Goal: Information Seeking & Learning: Check status

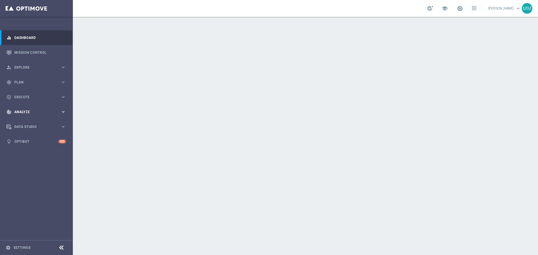
click at [43, 112] on span "Analyze" at bounding box center [37, 111] width 46 height 3
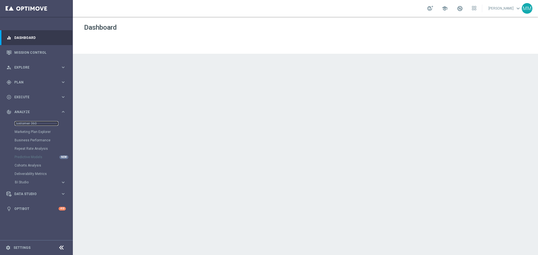
drag, startPoint x: 38, startPoint y: 123, endPoint x: 50, endPoint y: 120, distance: 12.9
click at [38, 123] on link "Customer 360" at bounding box center [37, 123] width 44 height 4
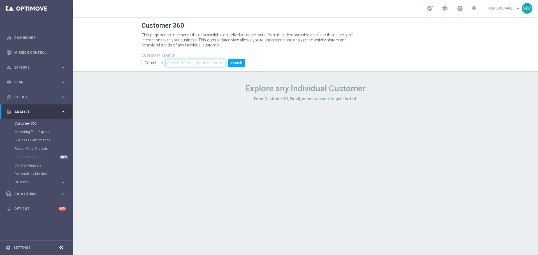
click at [206, 62] on input "text" at bounding box center [196, 63] width 60 height 8
paste input "1603521"
type input "1603521"
click at [239, 62] on button "Search" at bounding box center [236, 63] width 17 height 8
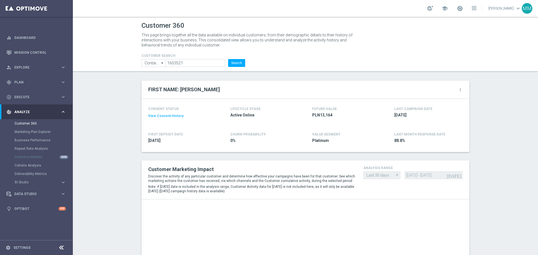
click at [460, 88] on icon "more_vert" at bounding box center [460, 90] width 4 height 4
click at [428, 101] on li "Change Attribute" at bounding box center [437, 99] width 48 height 8
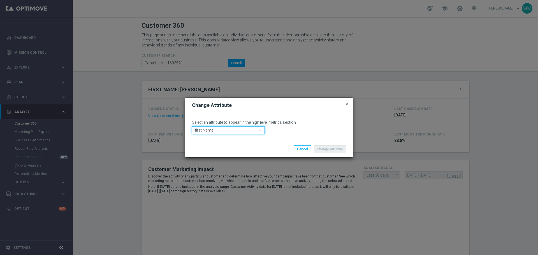
click at [238, 129] on input "first Name" at bounding box center [228, 130] width 73 height 8
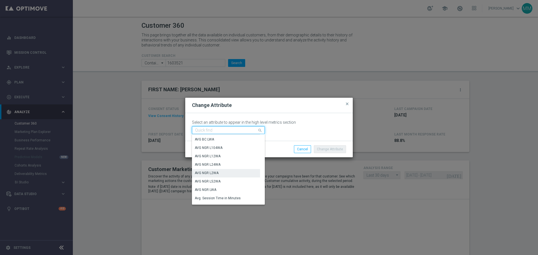
scroll to position [224, 0]
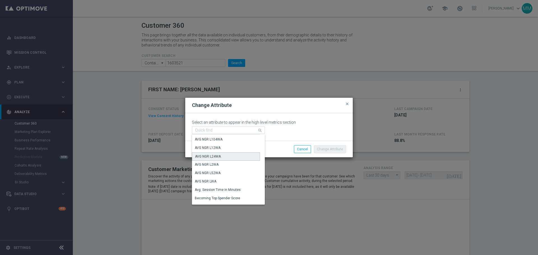
click at [227, 157] on div "AVG NGR L24WA" at bounding box center [226, 156] width 68 height 8
type input "AVG NGR L24WA"
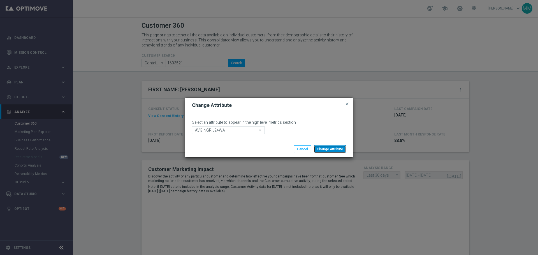
click at [331, 150] on button "Change Attribute" at bounding box center [330, 149] width 32 height 8
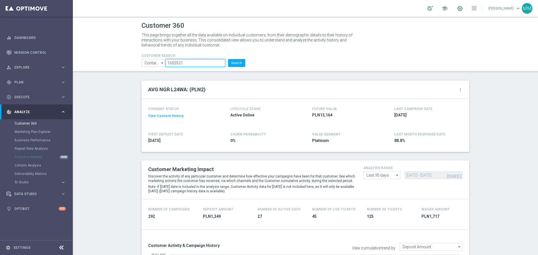
click at [203, 64] on input "1603521" at bounding box center [196, 63] width 60 height 8
paste input "0879"
type input "1600879"
click at [238, 62] on button "Search" at bounding box center [236, 63] width 17 height 8
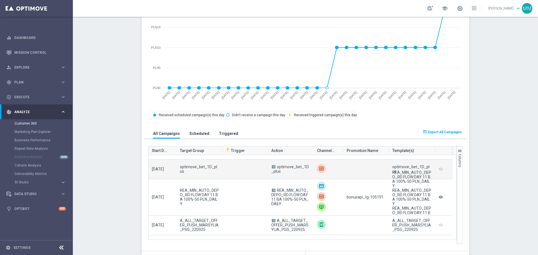
scroll to position [140, 0]
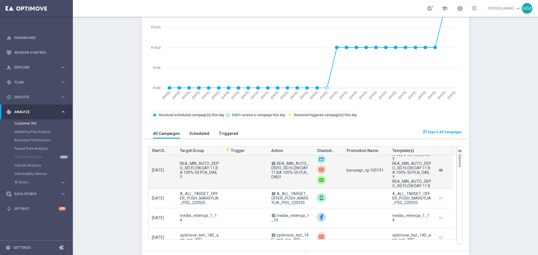
click at [372, 173] on span "bonusapi_tg-105191" at bounding box center [365, 170] width 37 height 4
copy span "105191"
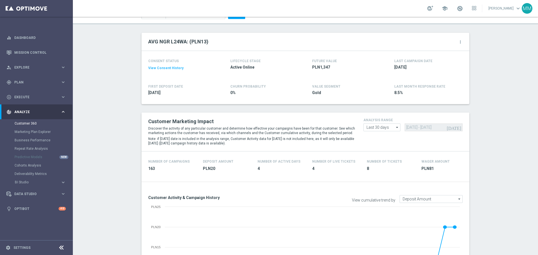
scroll to position [0, 0]
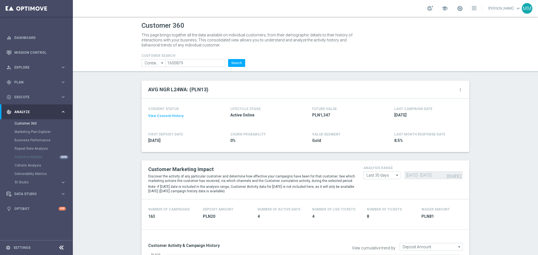
click at [178, 54] on h4 "CUSTOMER SEARCH" at bounding box center [193, 56] width 104 height 4
click at [178, 61] on input "1600879" at bounding box center [196, 63] width 60 height 8
